Goal: Communication & Community: Answer question/provide support

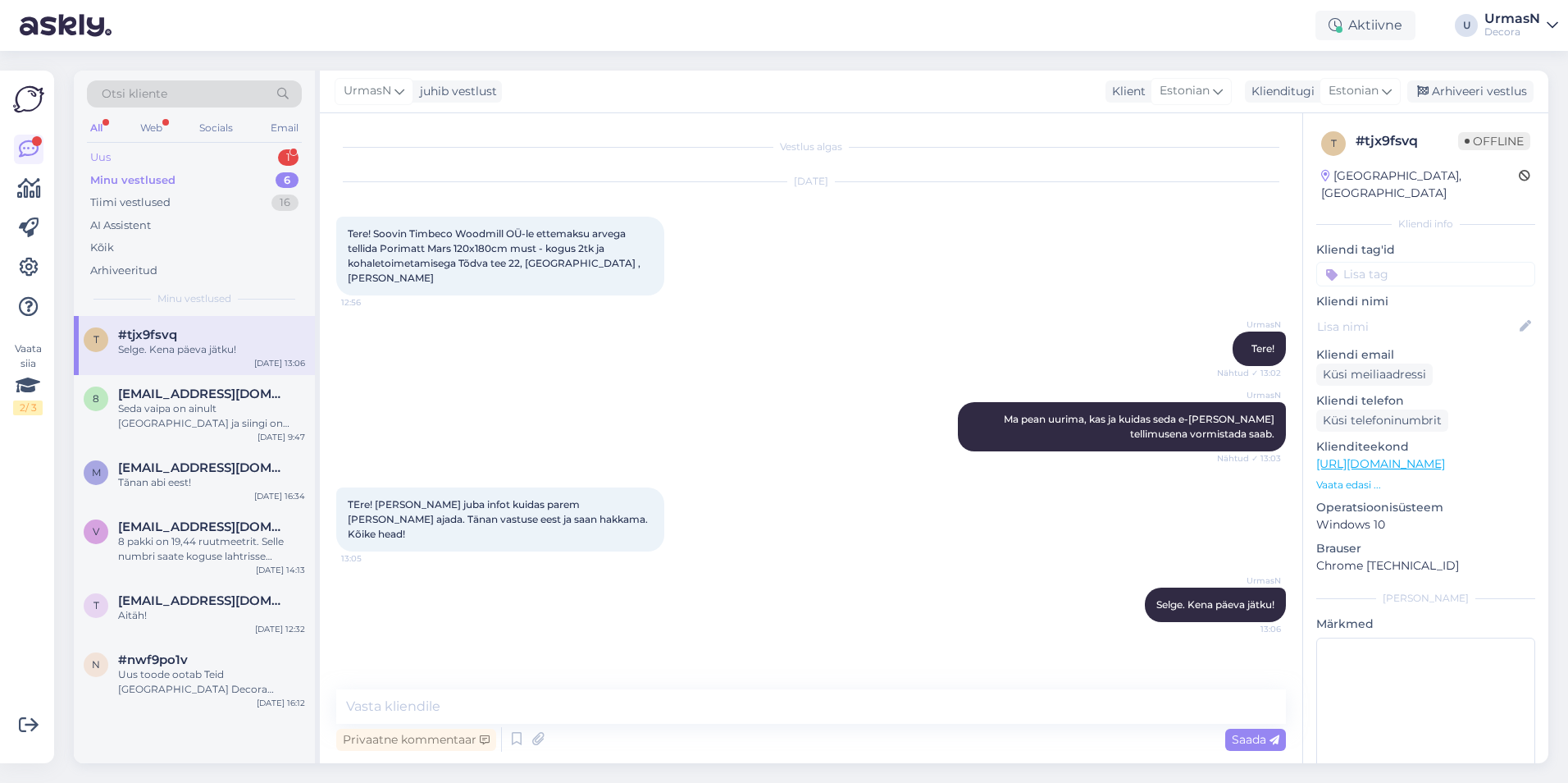
click at [149, 159] on div "Uus 1" at bounding box center [194, 158] width 215 height 23
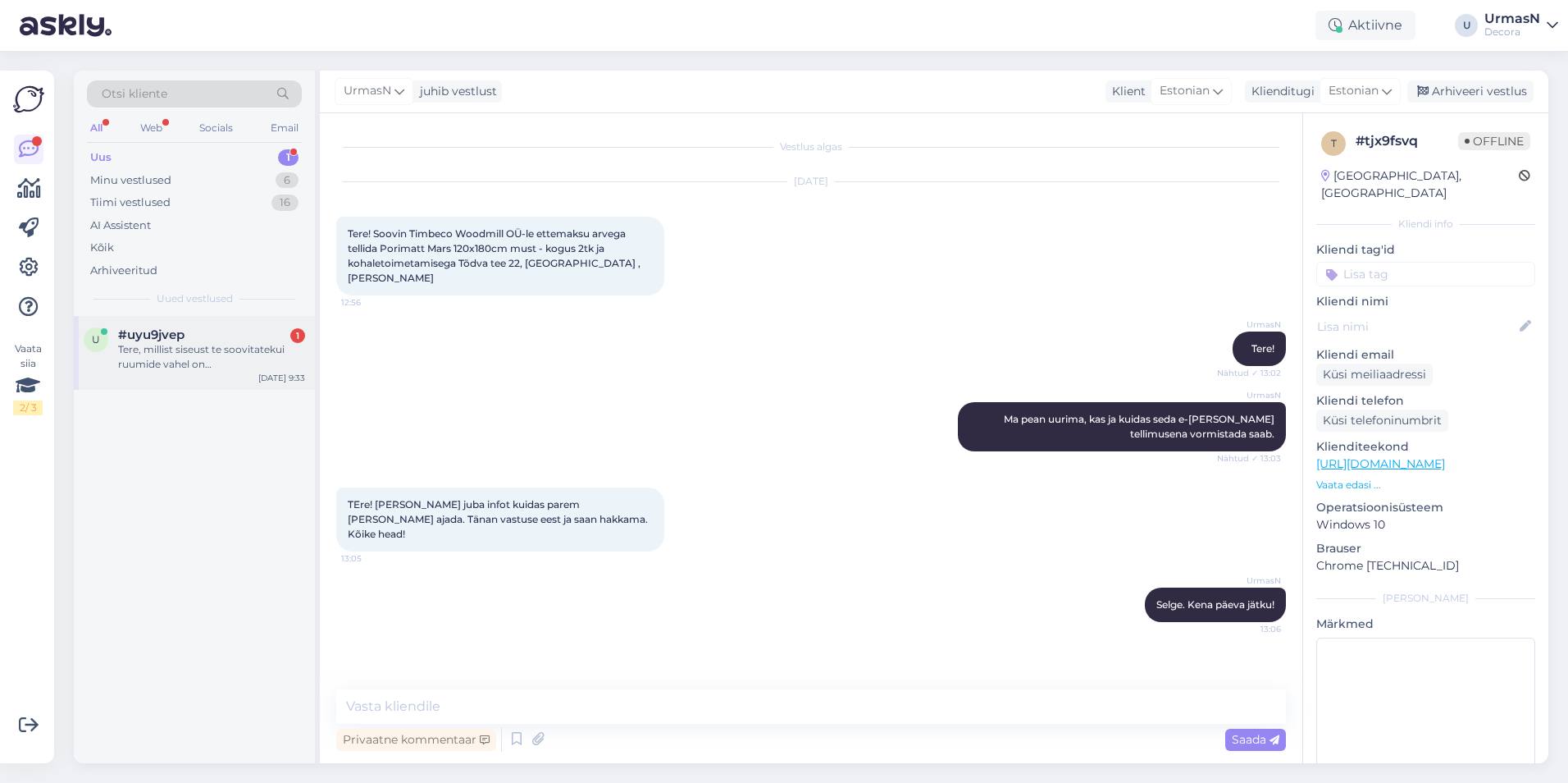
click at [164, 361] on div "Tere, millist siseust te soovitatekui ruumide vahel on temperatuurierinevus (ma…" at bounding box center [211, 357] width 187 height 30
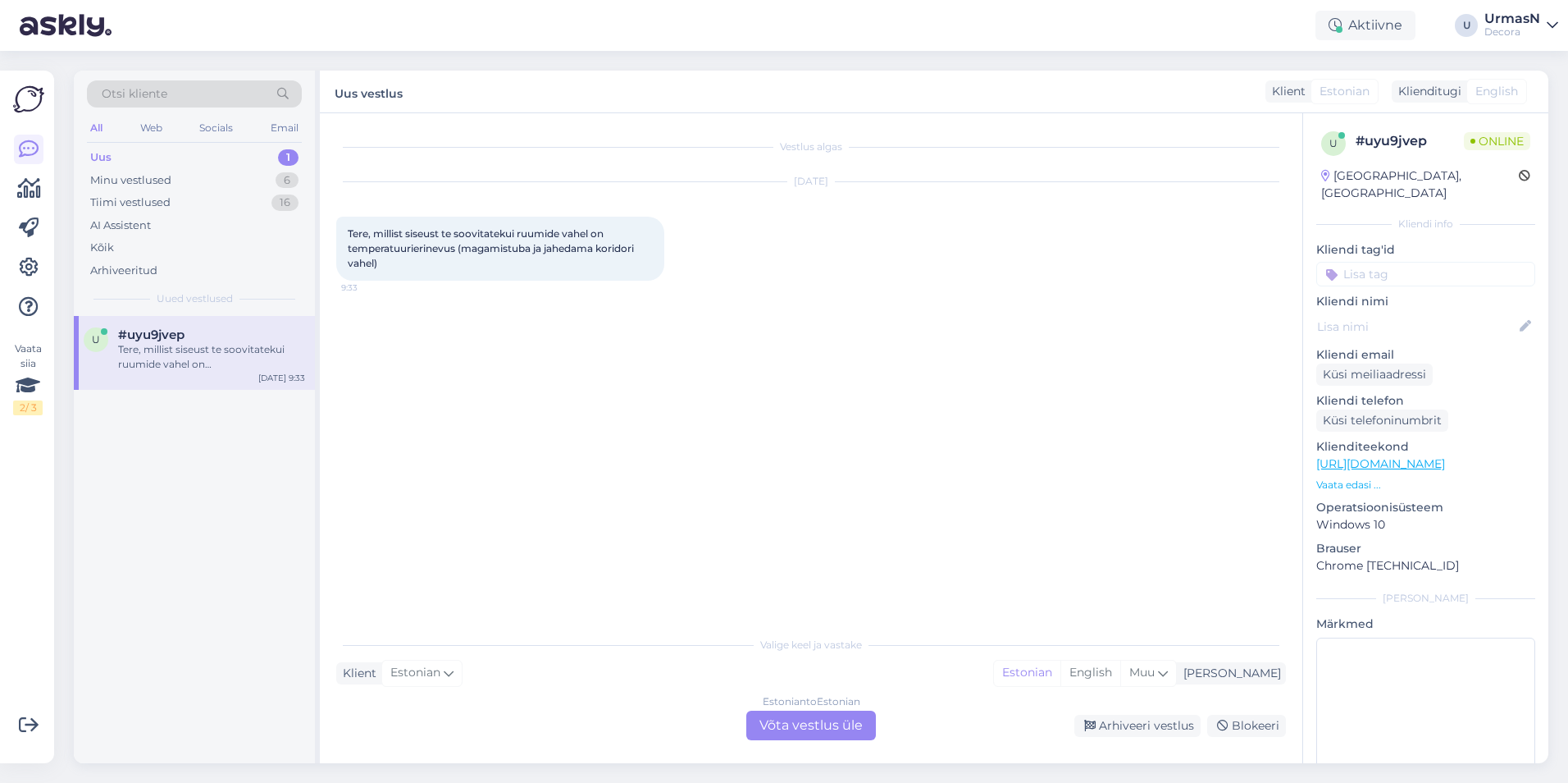
click at [779, 709] on div "Valige [PERSON_NAME] vastake Klient Estonian Mina Estonian English Muu Estonian…" at bounding box center [812, 684] width 950 height 112
click at [779, 720] on div "Estonian to Estonian Võta vestlus üle" at bounding box center [812, 725] width 130 height 30
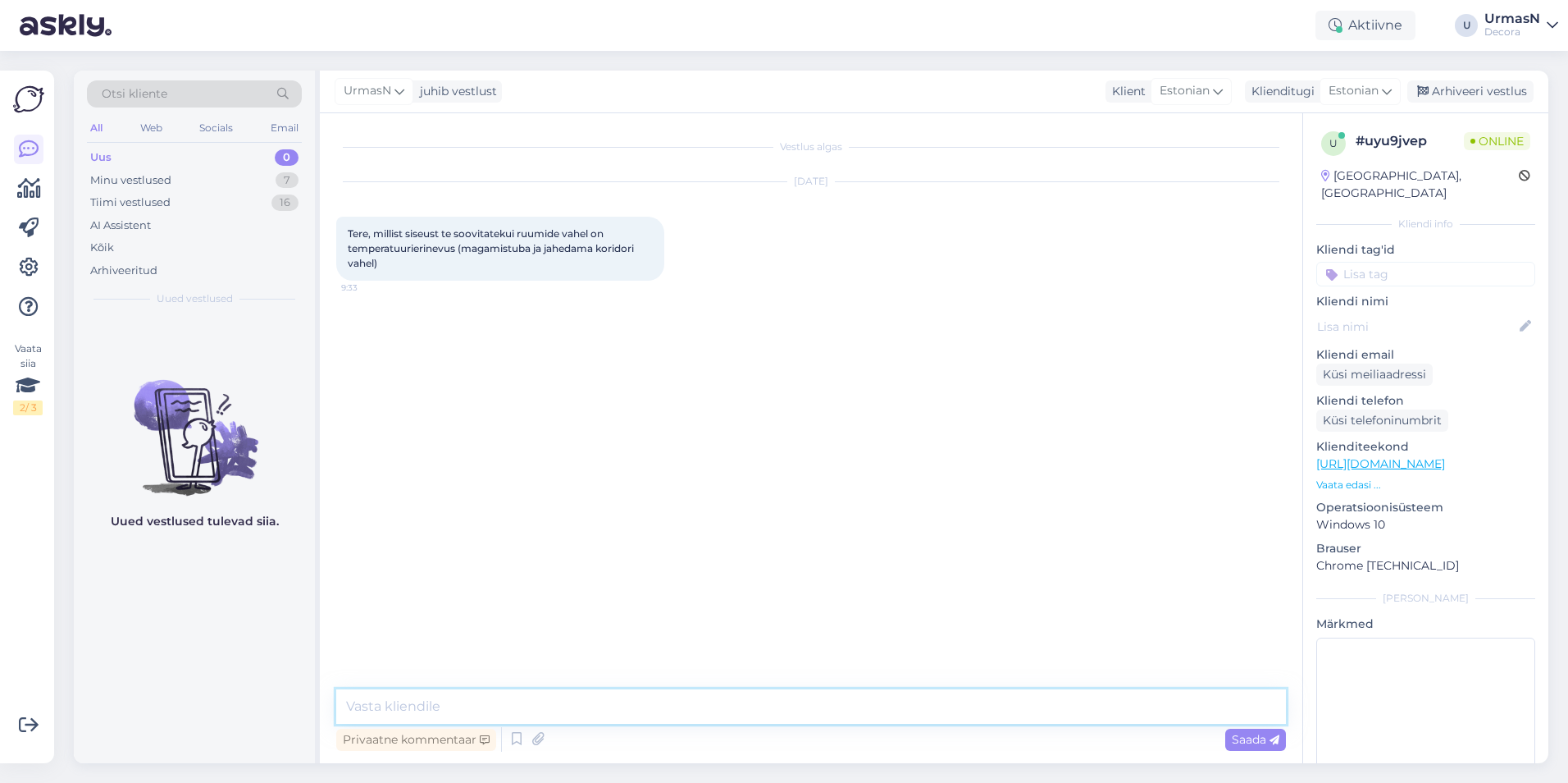
click at [528, 715] on textarea at bounding box center [812, 706] width 950 height 34
type textarea "Tere!"
paste textarea "5382 9119"
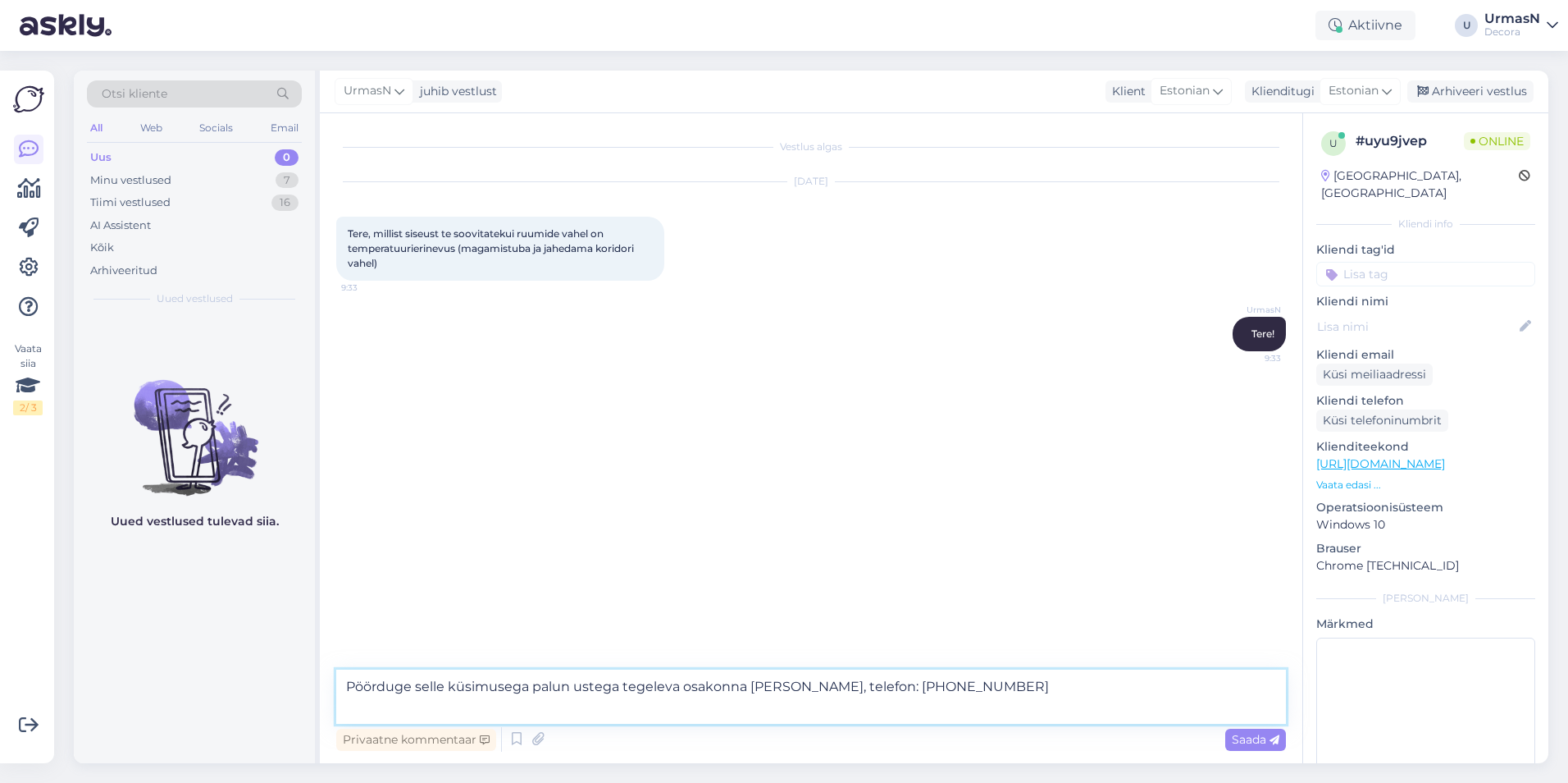
type textarea "Pöörduge selle küsimusega palun ustega tegeleva osakonna [PERSON_NAME], telefon…"
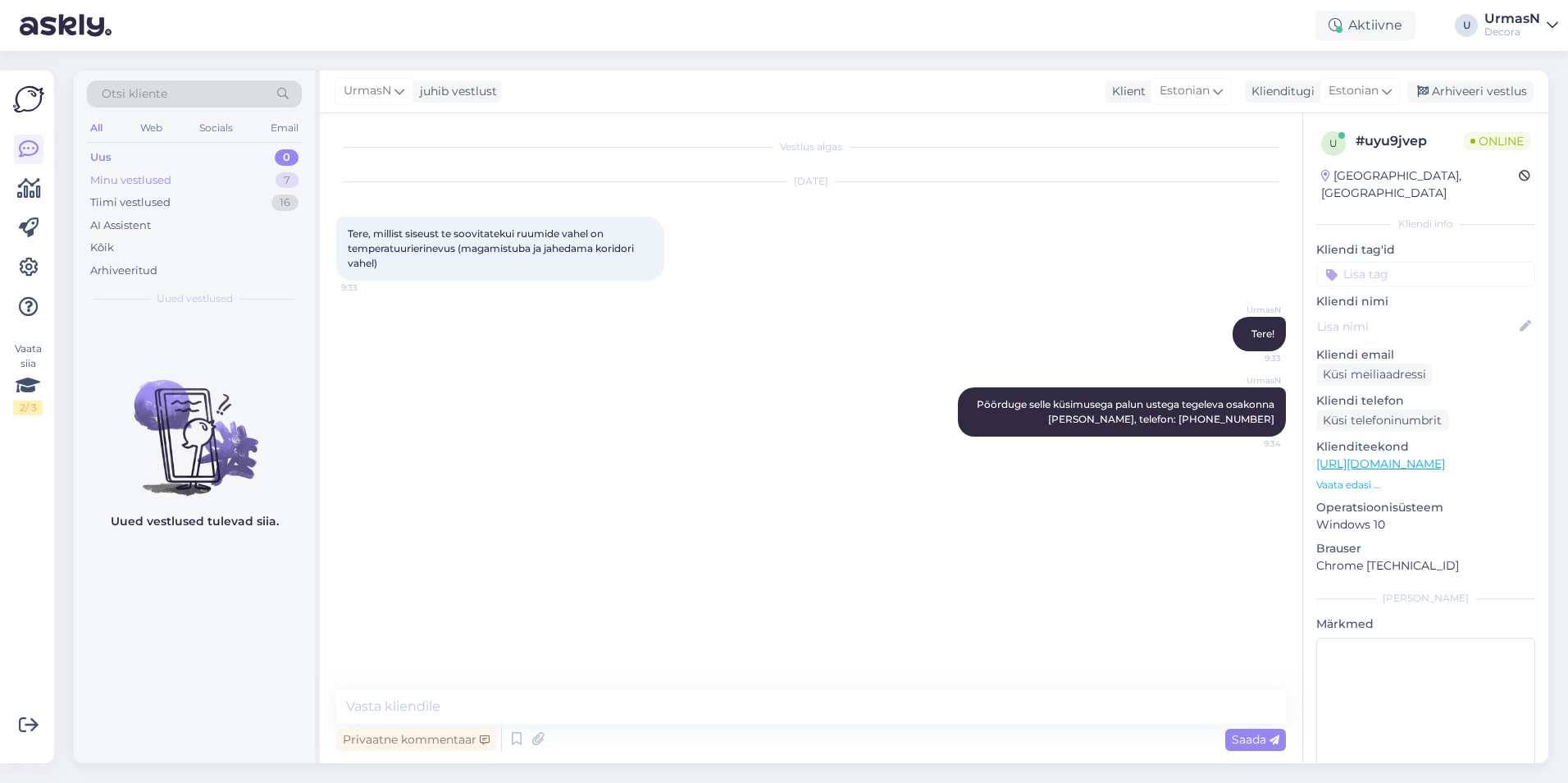
click at [138, 182] on div "Minu vestlused" at bounding box center [131, 181] width 82 height 17
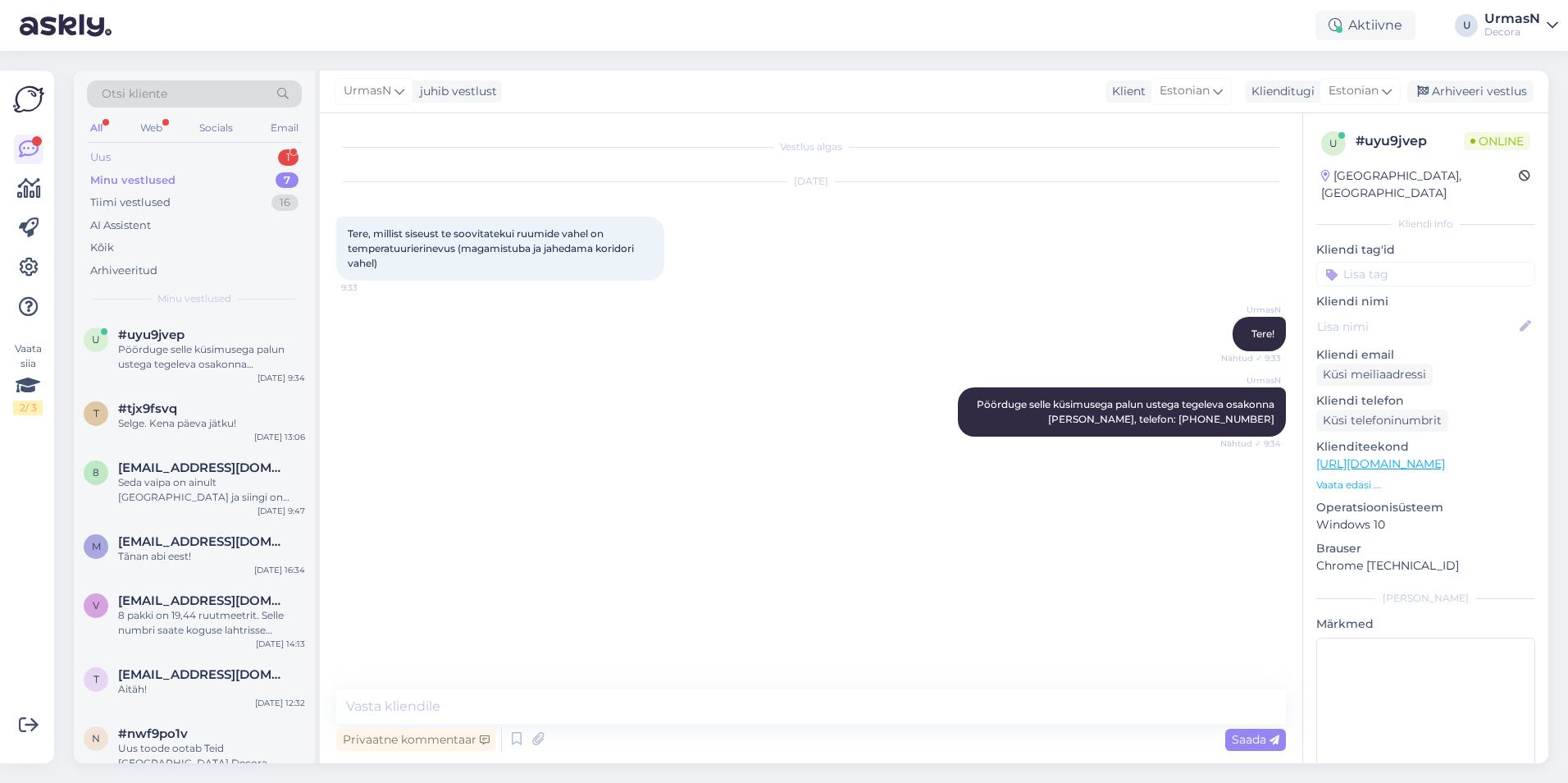
click at [198, 156] on div "Uus 1" at bounding box center [194, 158] width 215 height 23
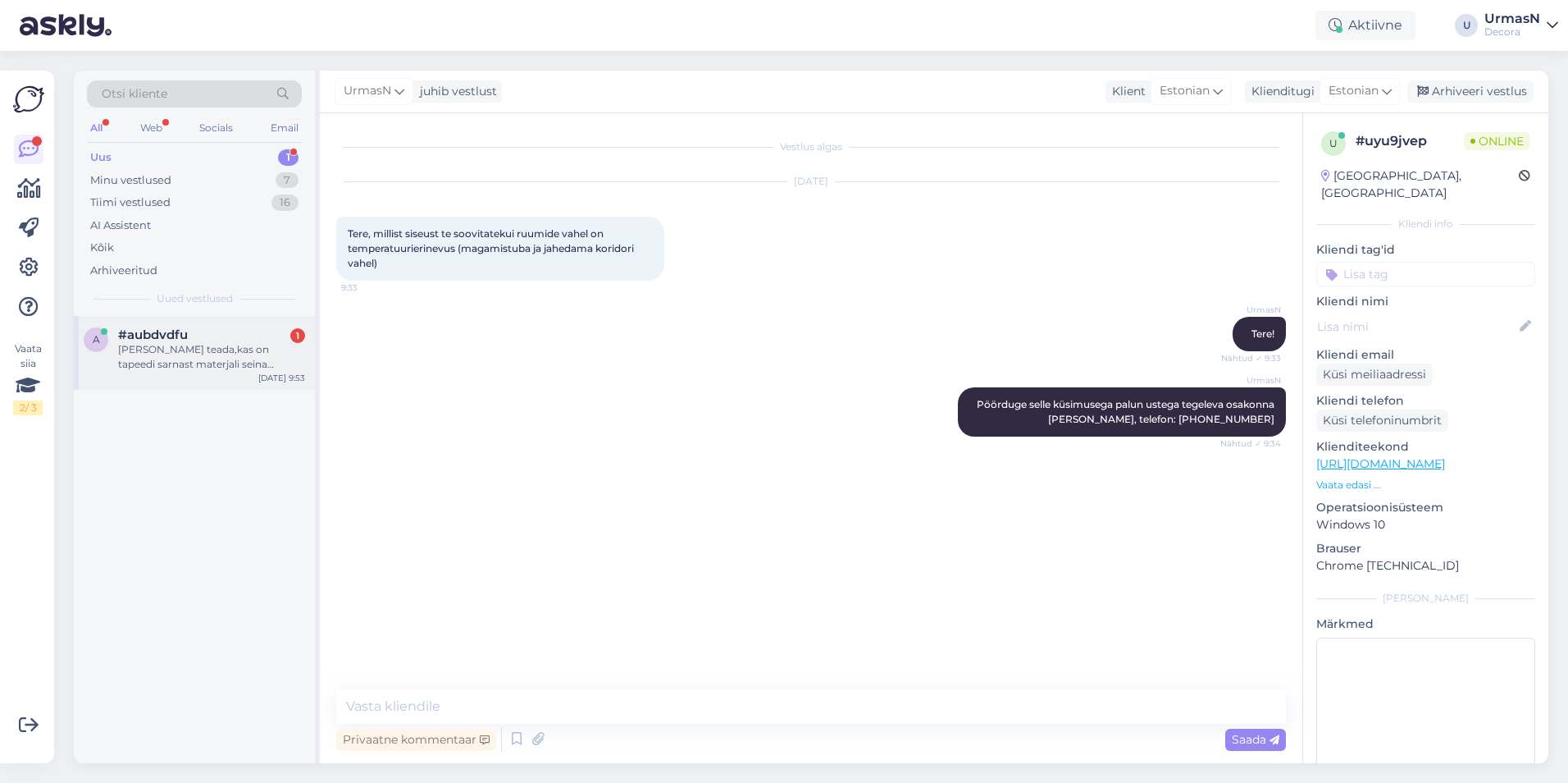
click at [187, 350] on div "[PERSON_NAME] teada,kas on tapeedi sarnast materjali seina kleepida?" at bounding box center [211, 357] width 187 height 30
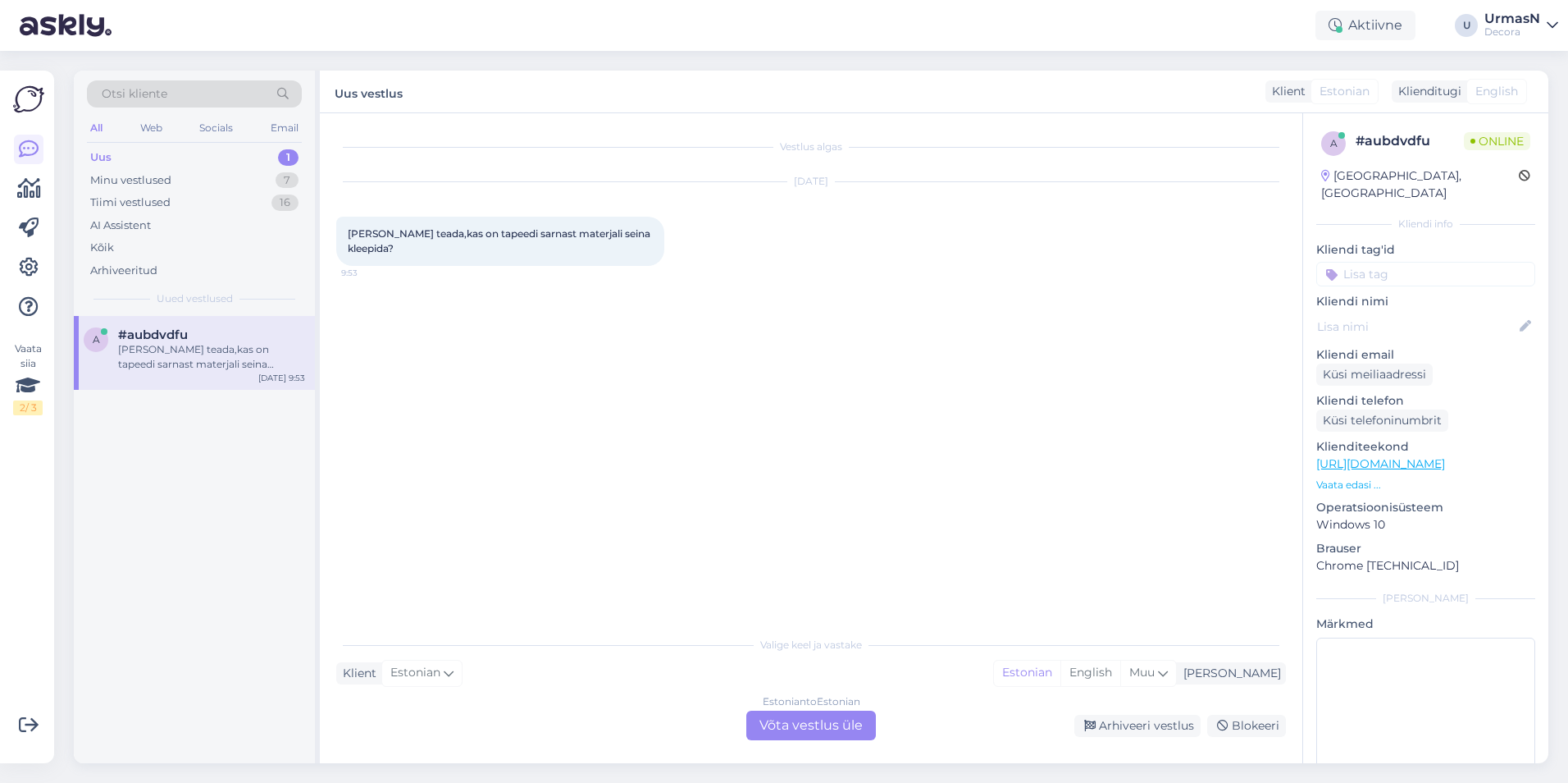
click at [819, 719] on div "Estonian to Estonian Võta vestlus üle" at bounding box center [812, 725] width 130 height 30
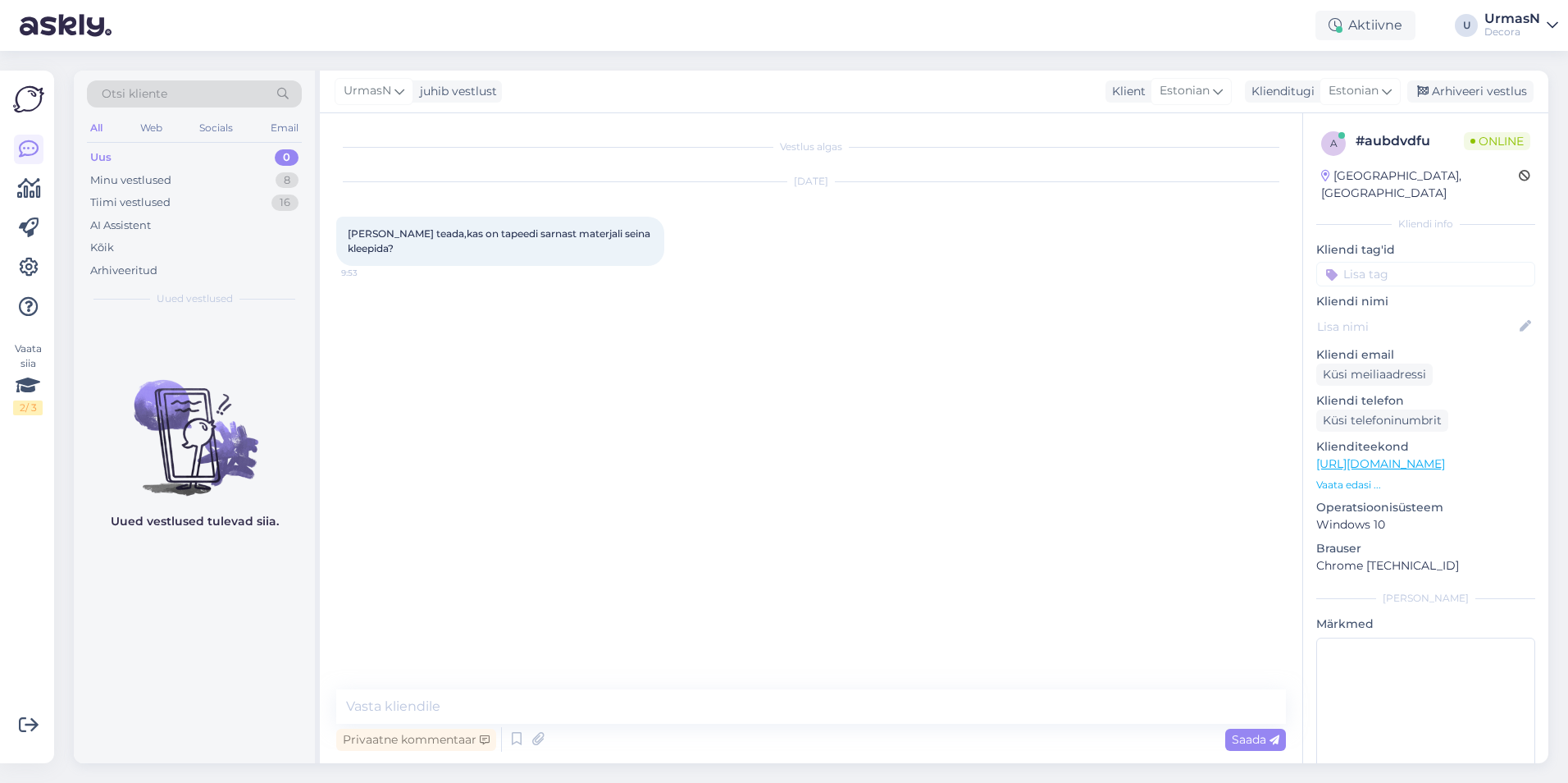
click at [1335, 478] on p "Vaata edasi ..." at bounding box center [1426, 485] width 219 height 15
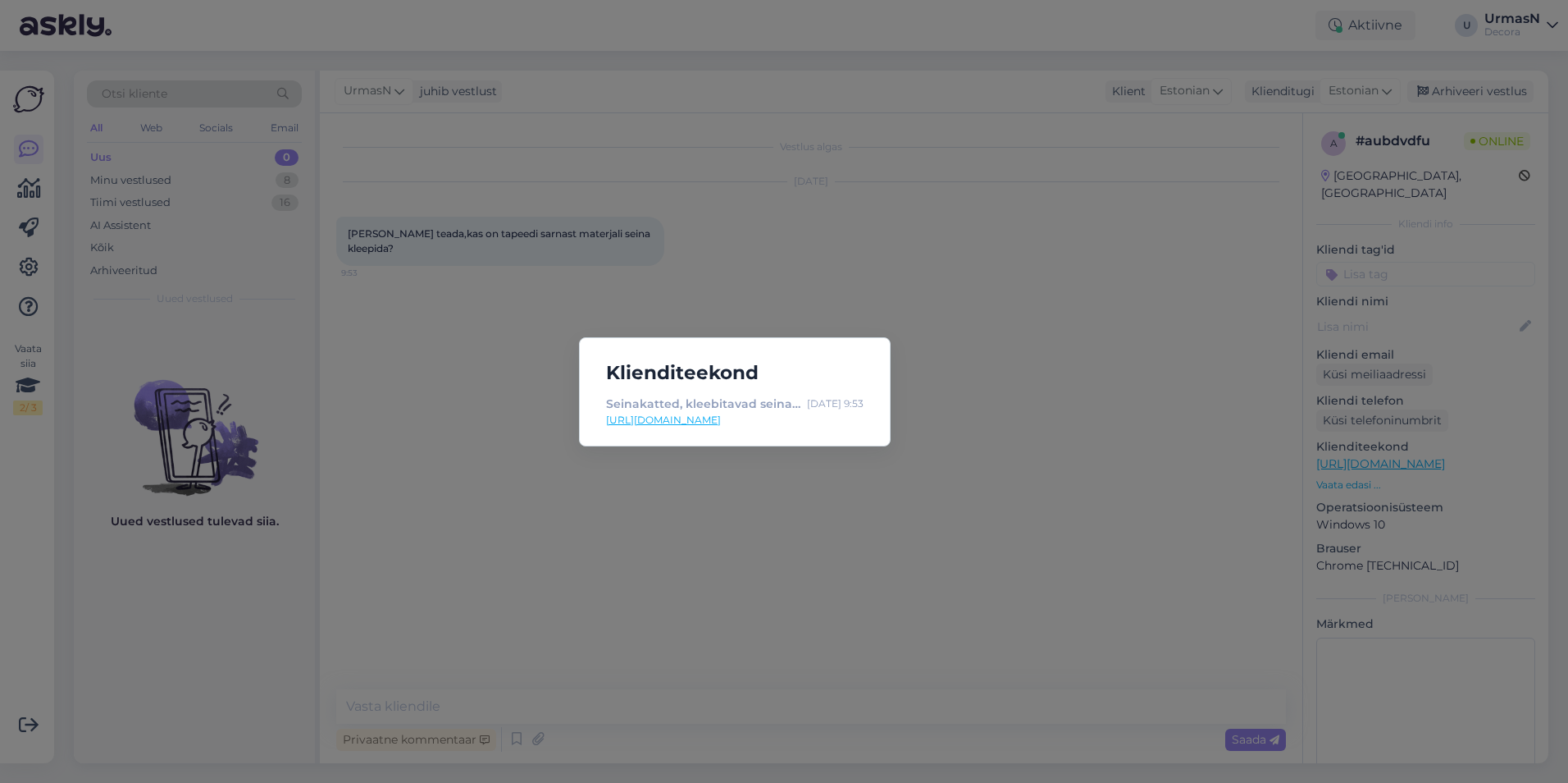
click at [544, 492] on div "Klienditeekond Seinakatted, kleebitavad seinakatted | Decora [DATE] 9:53 [URL][…" at bounding box center [784, 391] width 1568 height 783
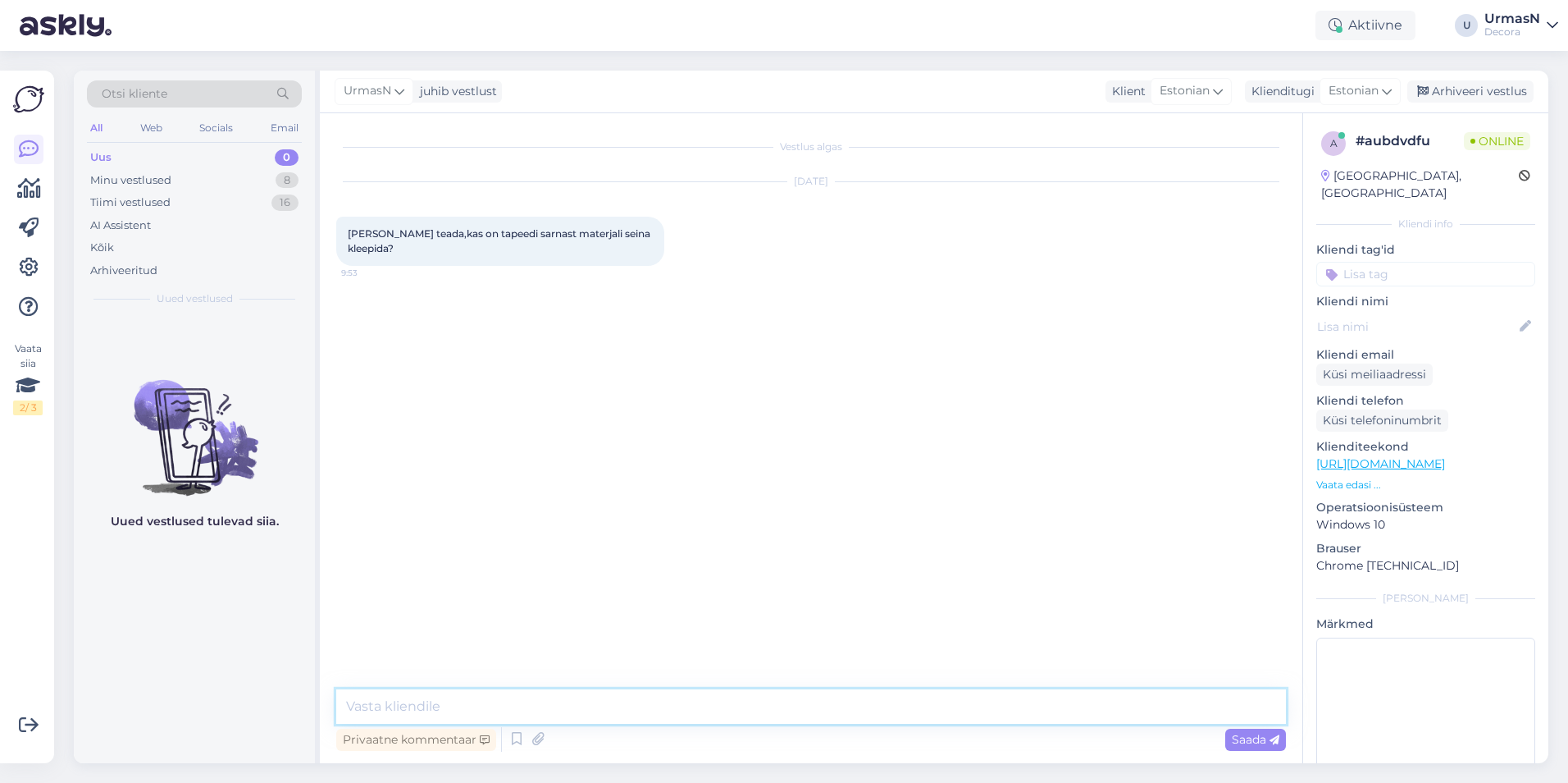
click at [401, 698] on textarea at bounding box center [812, 706] width 950 height 34
type textarea "Tere!"
type textarea "Mida Te täpsemalt mõtlete? Tapeedi sarnane aga mitte tapeet?"
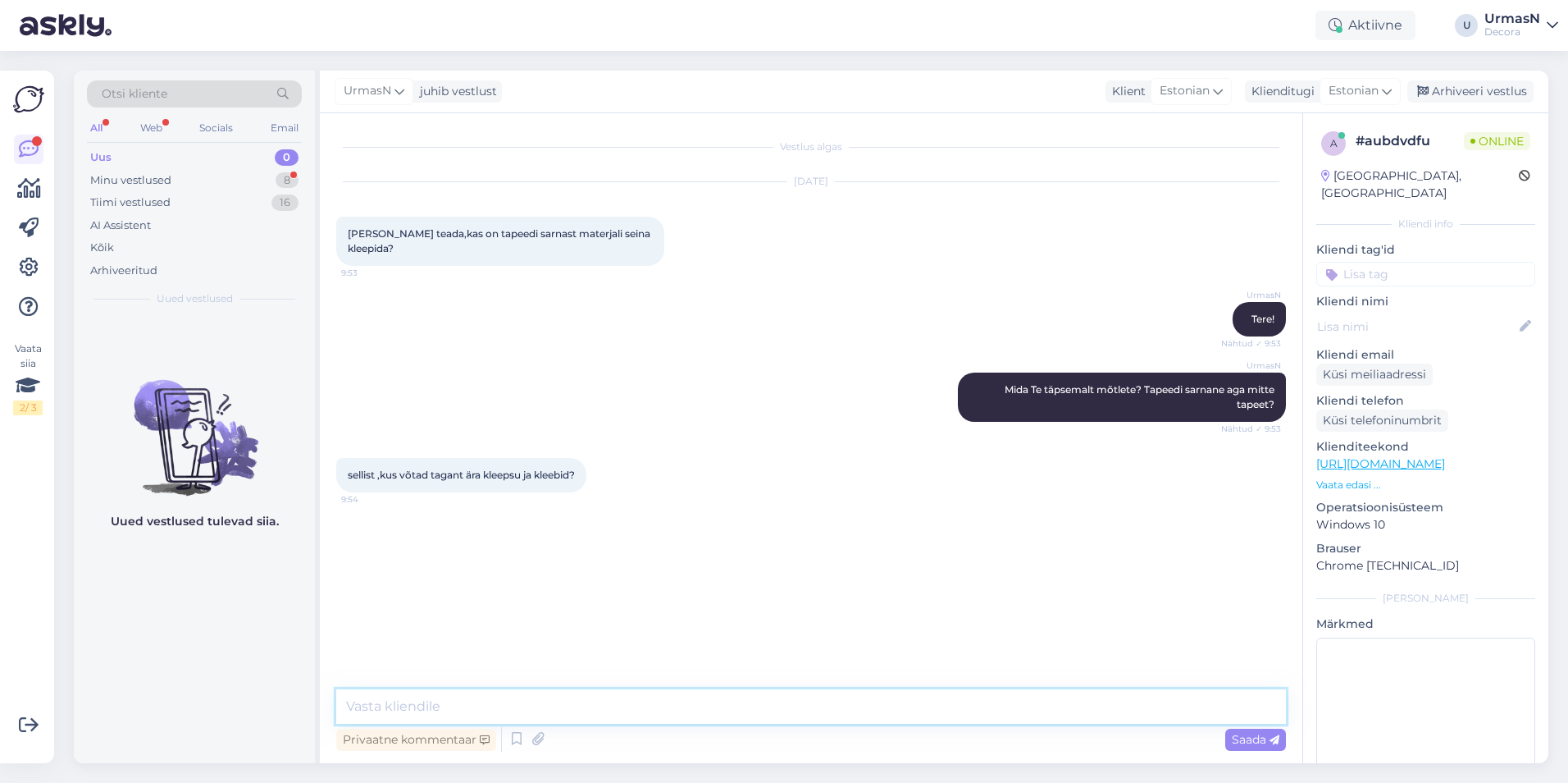
paste textarea "[URL][DOMAIN_NAME]"
type textarea "[URL][DOMAIN_NAME]"
click at [1253, 742] on span "Saada" at bounding box center [1256, 739] width 47 height 15
